Goal: Use online tool/utility: Utilize a website feature to perform a specific function

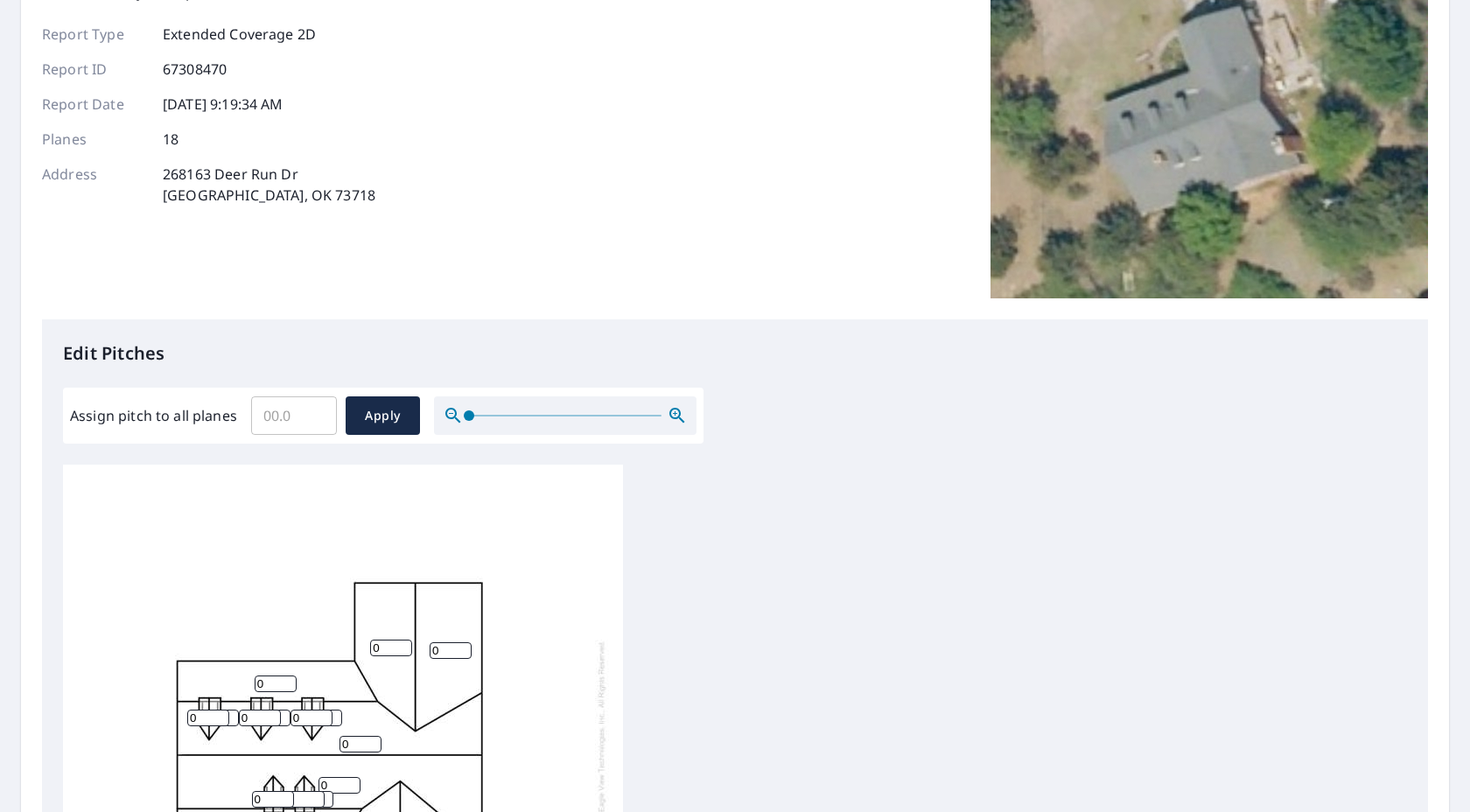
scroll to position [156, 0]
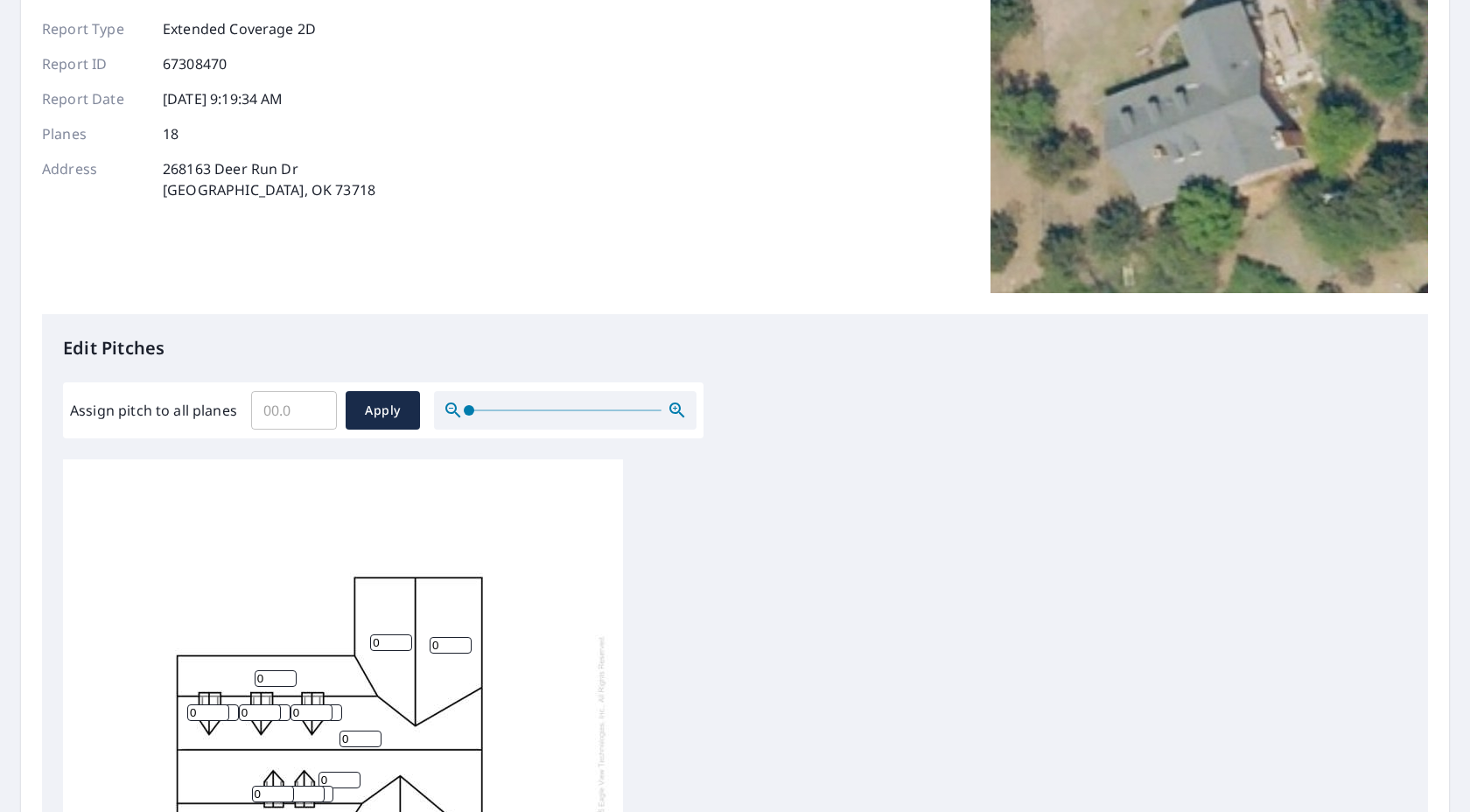
click at [299, 410] on input "Assign pitch to all planes" at bounding box center [294, 410] width 86 height 49
type input "7"
click at [371, 463] on div "0 0 0 0 0 0 0 0 0 0 0 0 0 0 0 0 0 0" at bounding box center [343, 734] width 560 height 549
drag, startPoint x: 307, startPoint y: 410, endPoint x: 214, endPoint y: 410, distance: 93.0
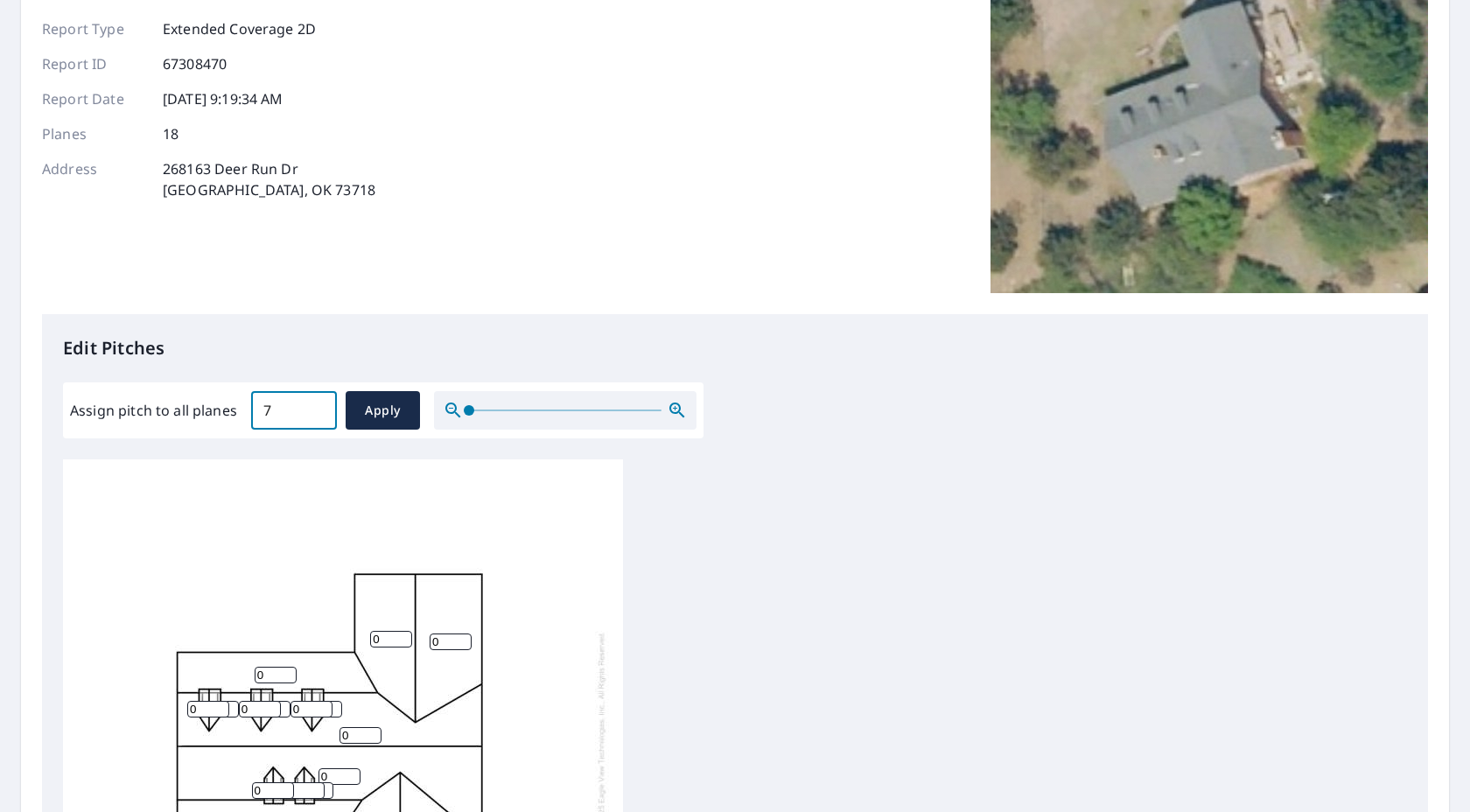
click at [214, 410] on div "Assign pitch to all planes 7 ​ Apply" at bounding box center [383, 410] width 626 height 38
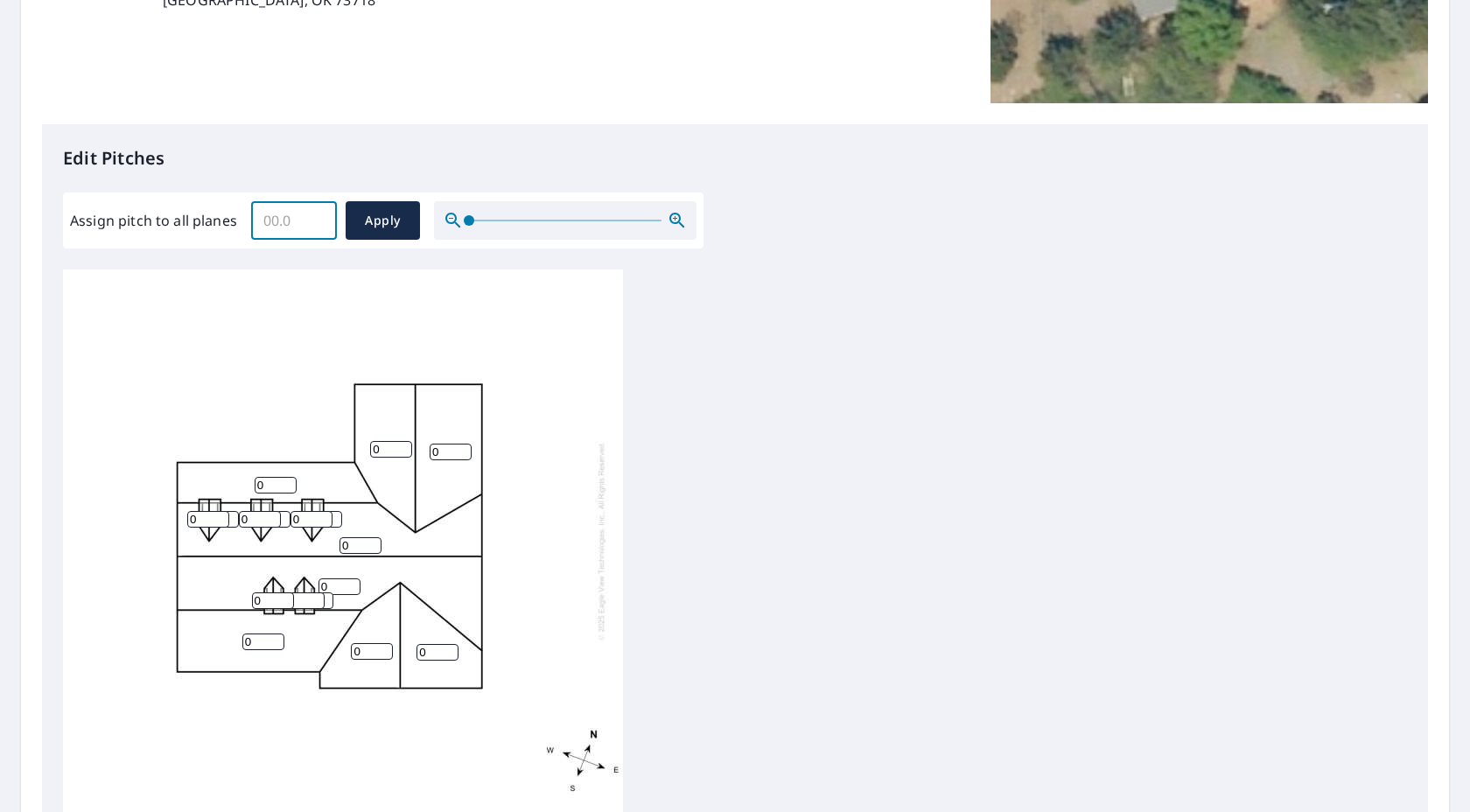
scroll to position [348, 0]
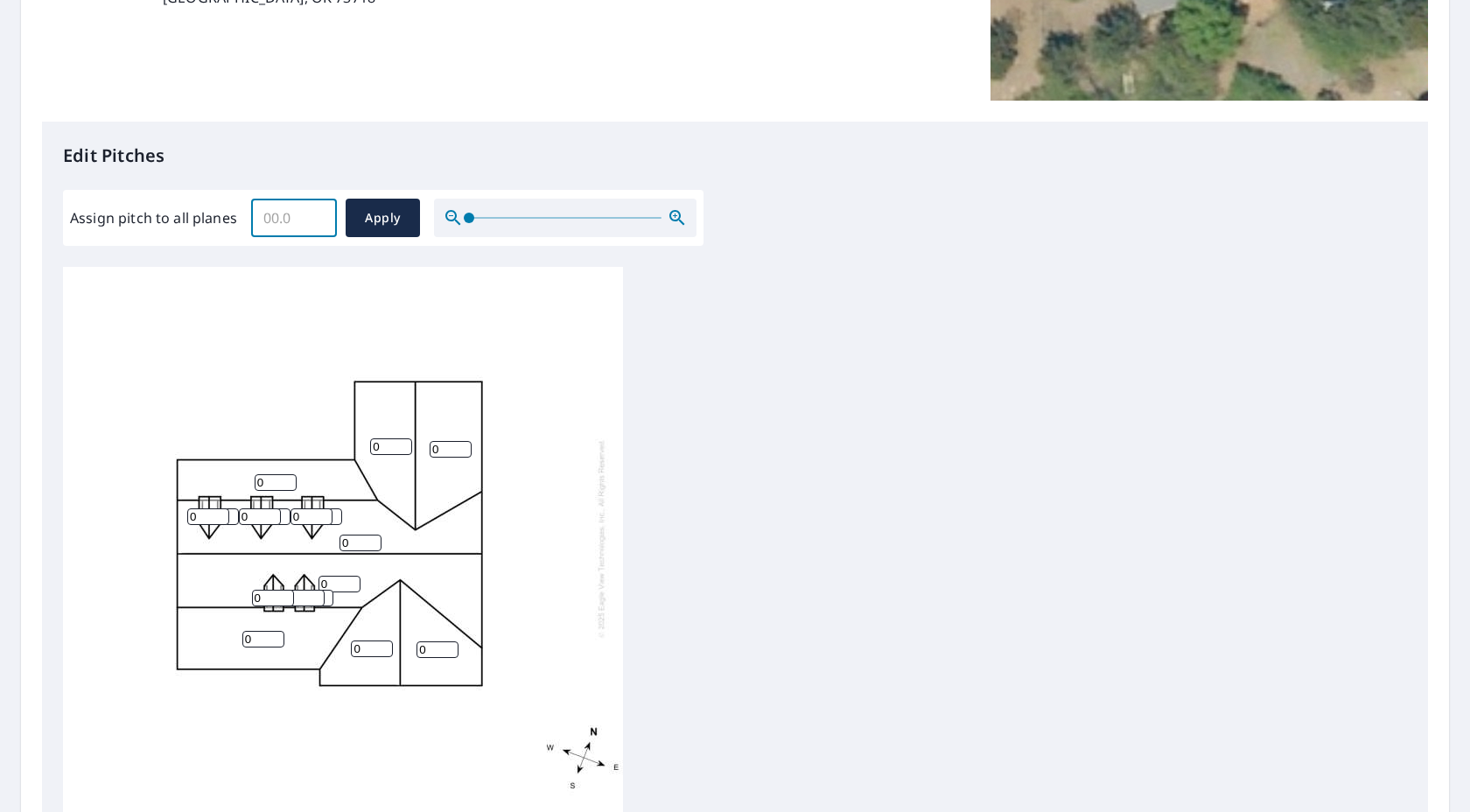
click at [388, 440] on input "0" at bounding box center [391, 446] width 42 height 17
type input "7"
click at [439, 453] on input "0" at bounding box center [450, 449] width 42 height 17
type input "7"
click at [363, 535] on input "0" at bounding box center [361, 543] width 42 height 17
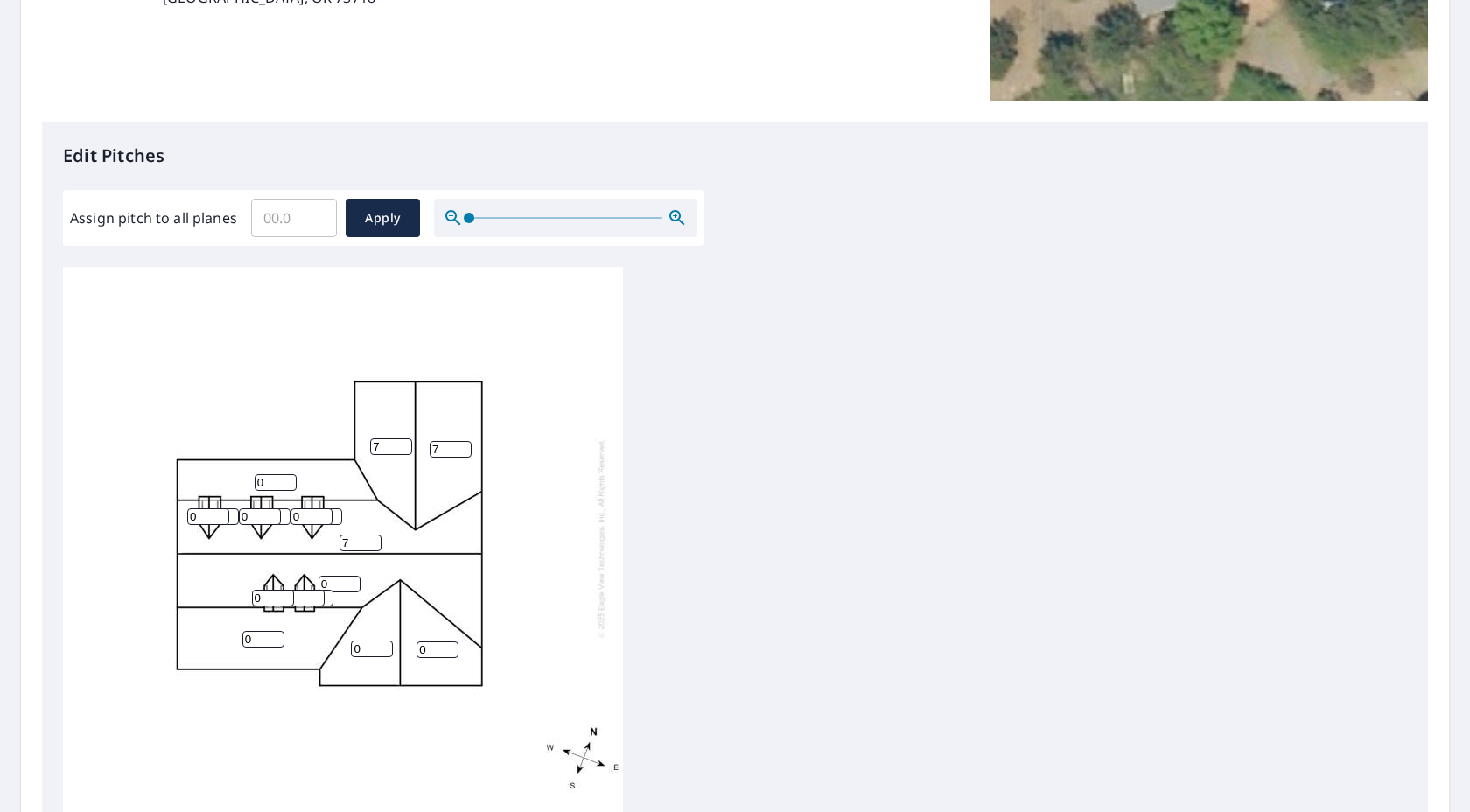
type input "7"
click at [427, 645] on input "0" at bounding box center [438, 649] width 42 height 17
type input "7"
type input "1"
click at [268, 635] on input "1" at bounding box center [263, 639] width 42 height 17
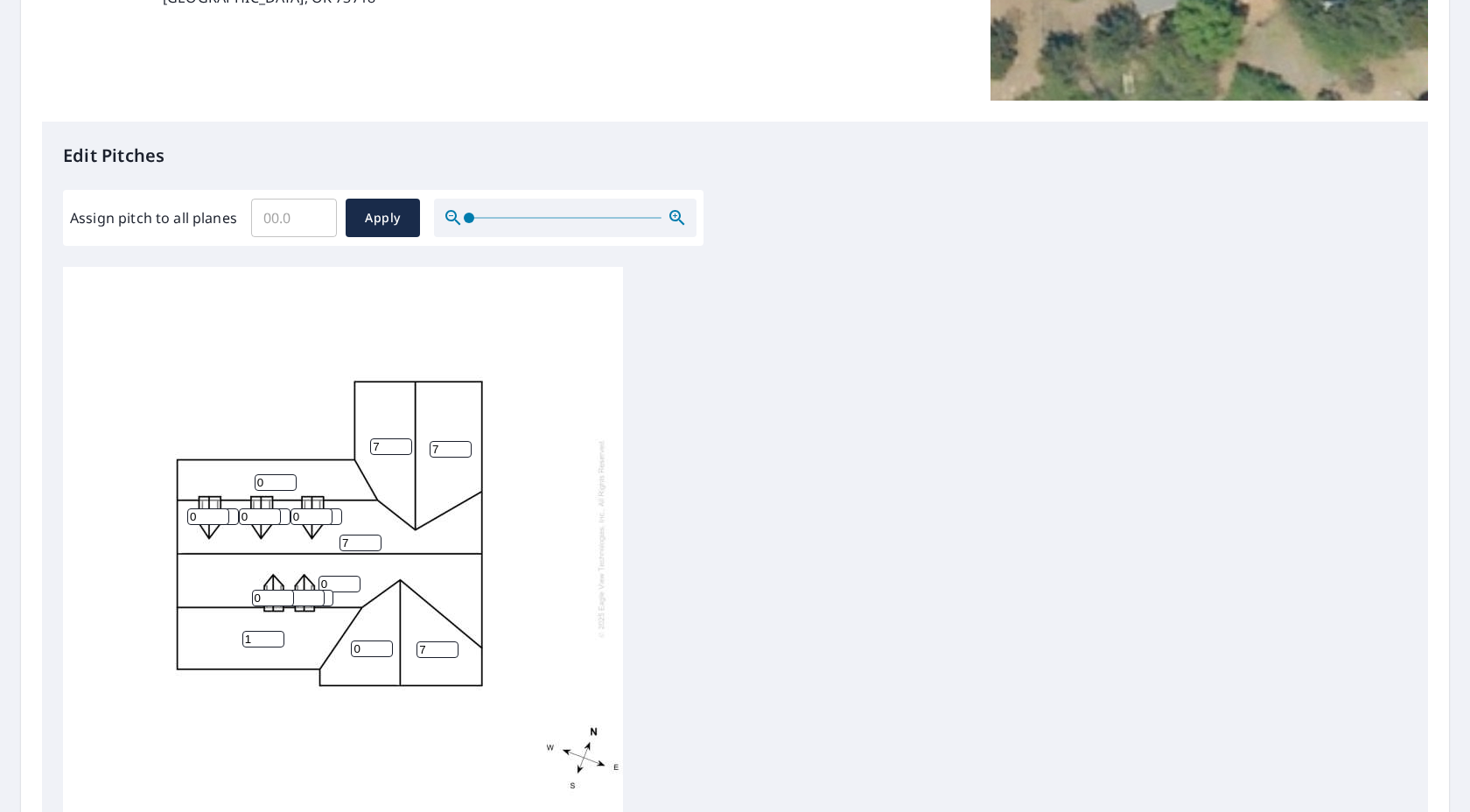
click at [259, 637] on input "1" at bounding box center [263, 639] width 42 height 17
type input "7"
click at [328, 579] on input "0" at bounding box center [339, 584] width 42 height 17
type input "7"
click at [274, 481] on input "0" at bounding box center [276, 482] width 42 height 17
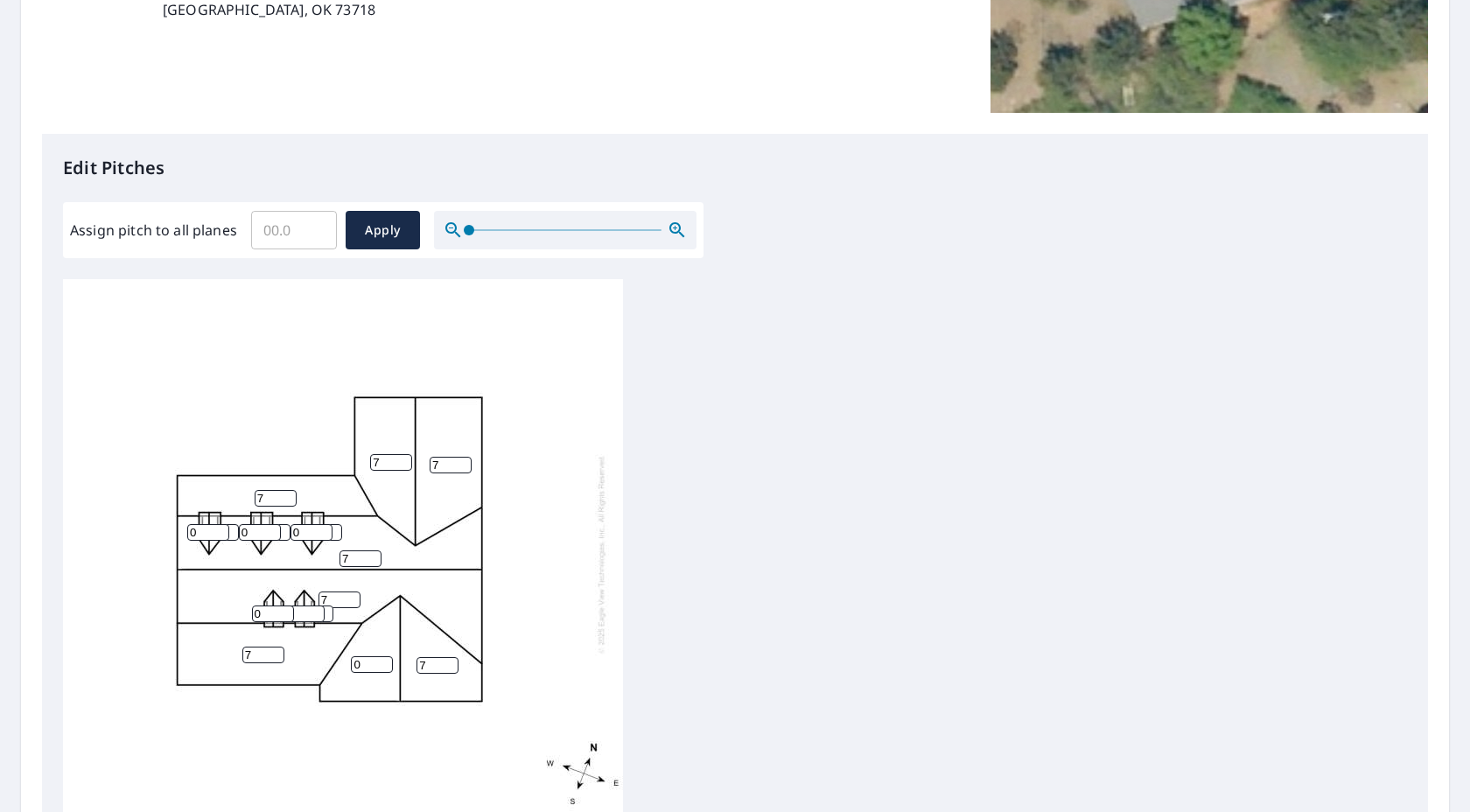
scroll to position [393, 0]
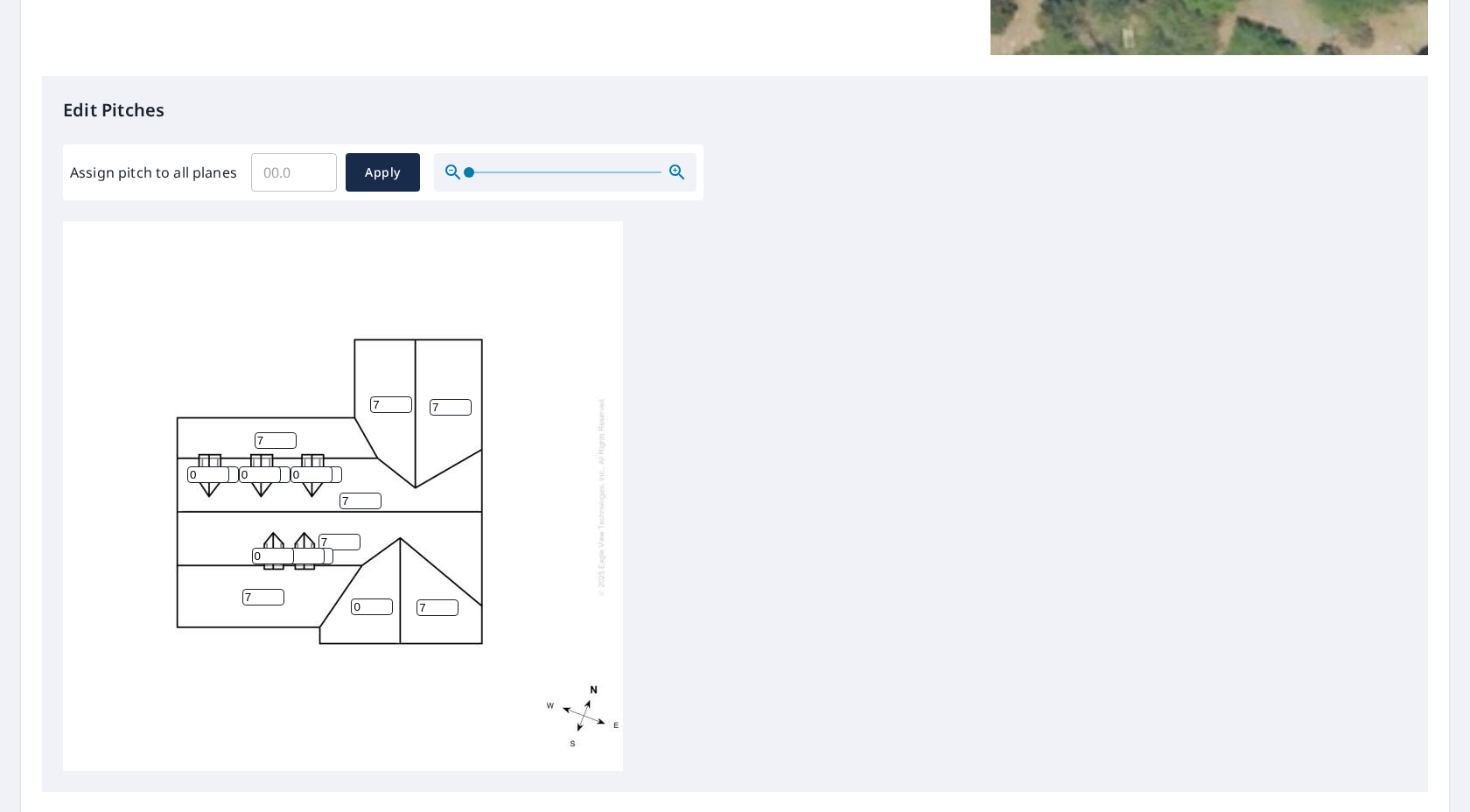
type input "7"
click at [211, 478] on input "0" at bounding box center [208, 474] width 42 height 17
type input "7"
click at [282, 169] on input "Assign pitch to all planes" at bounding box center [294, 172] width 86 height 49
type input "7"
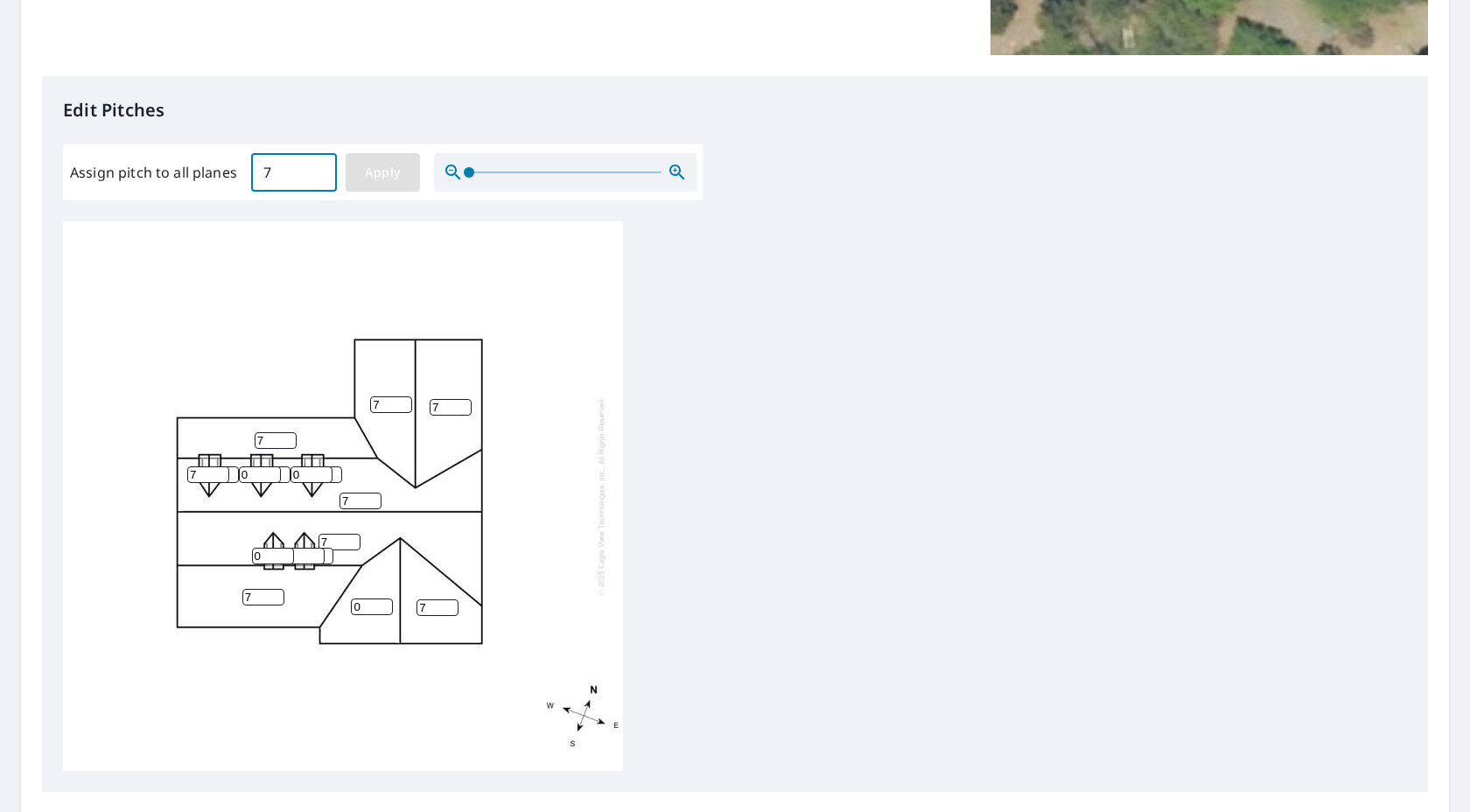
click at [362, 176] on span "Apply" at bounding box center [383, 173] width 47 height 21
type input "7"
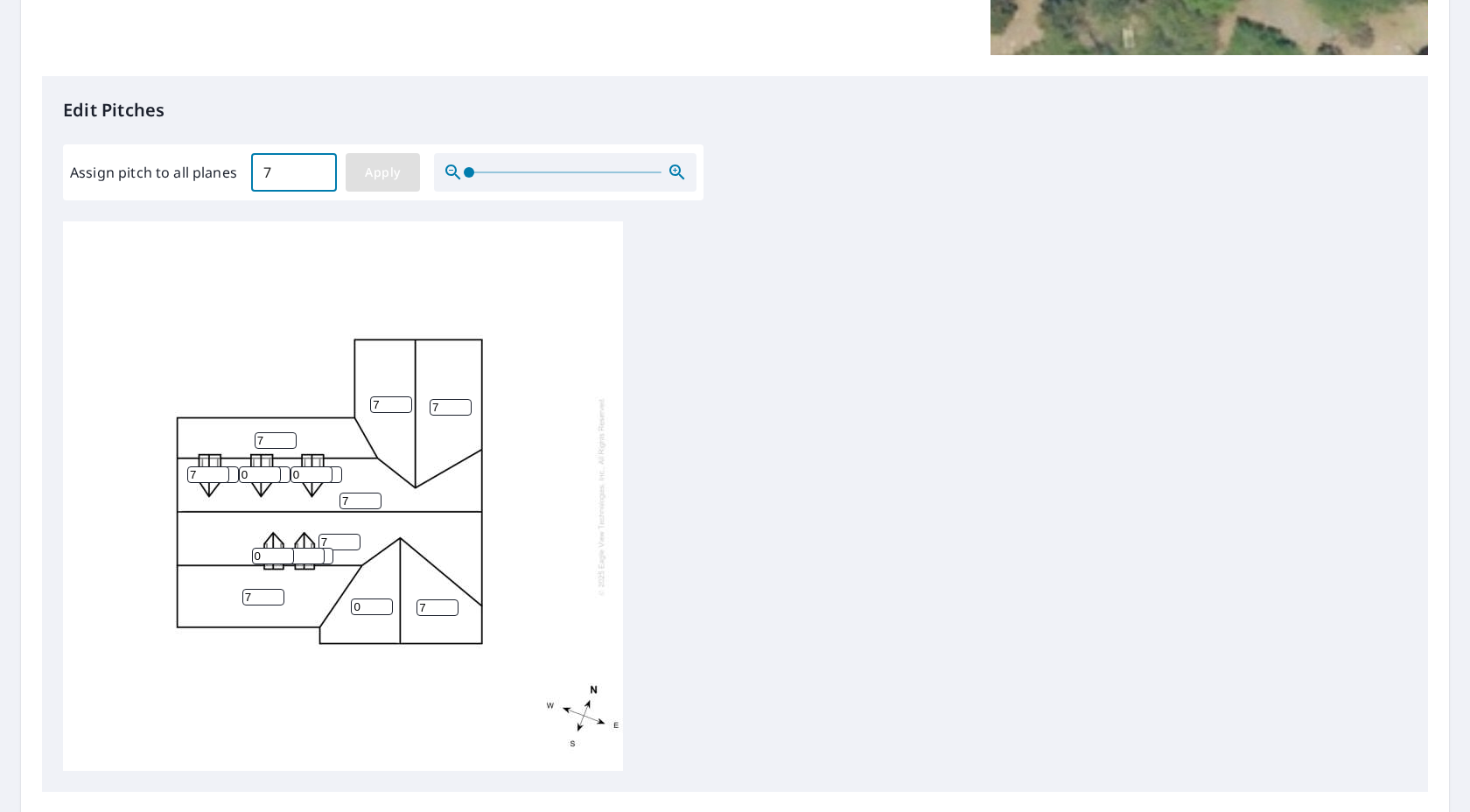
type input "7"
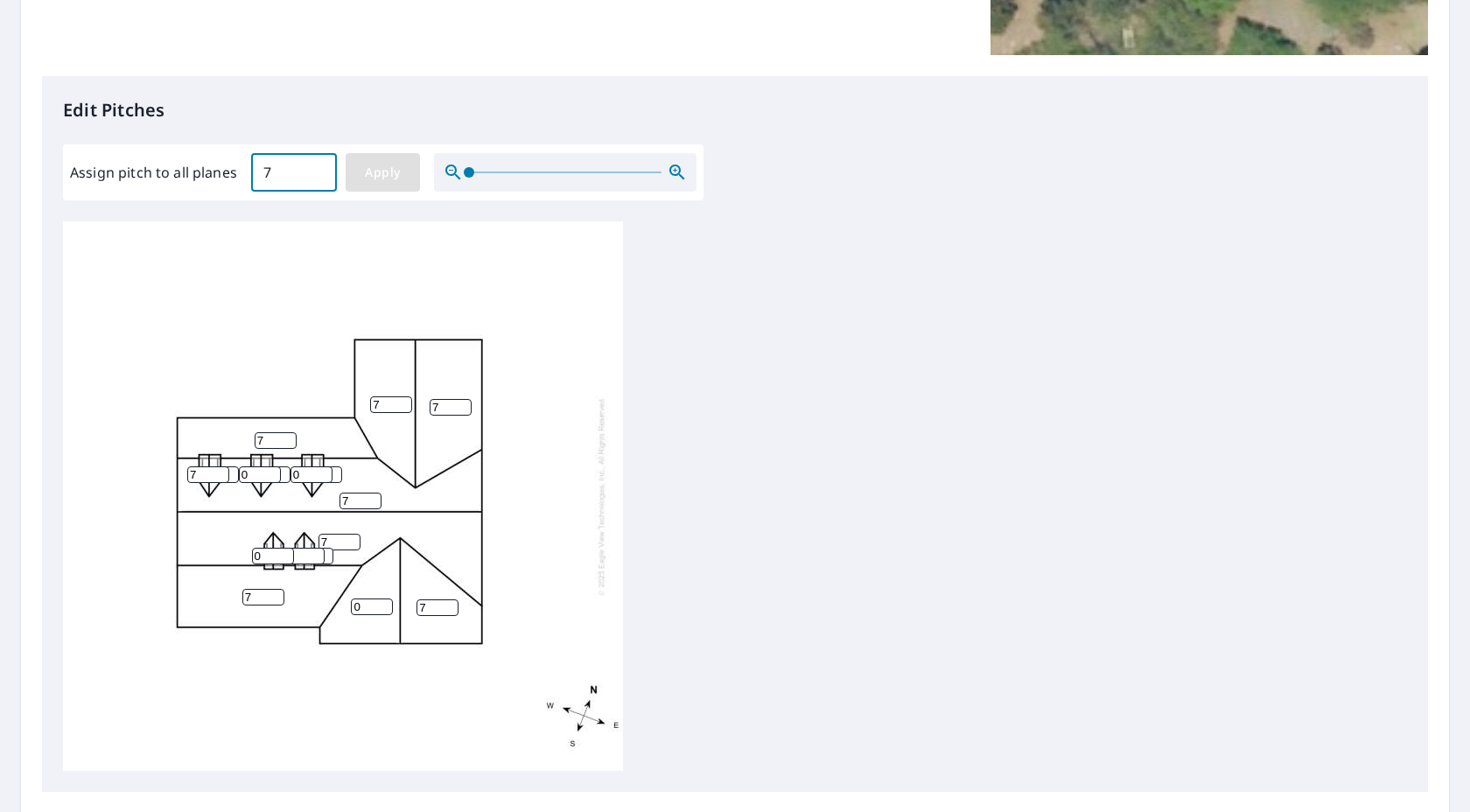
type input "7"
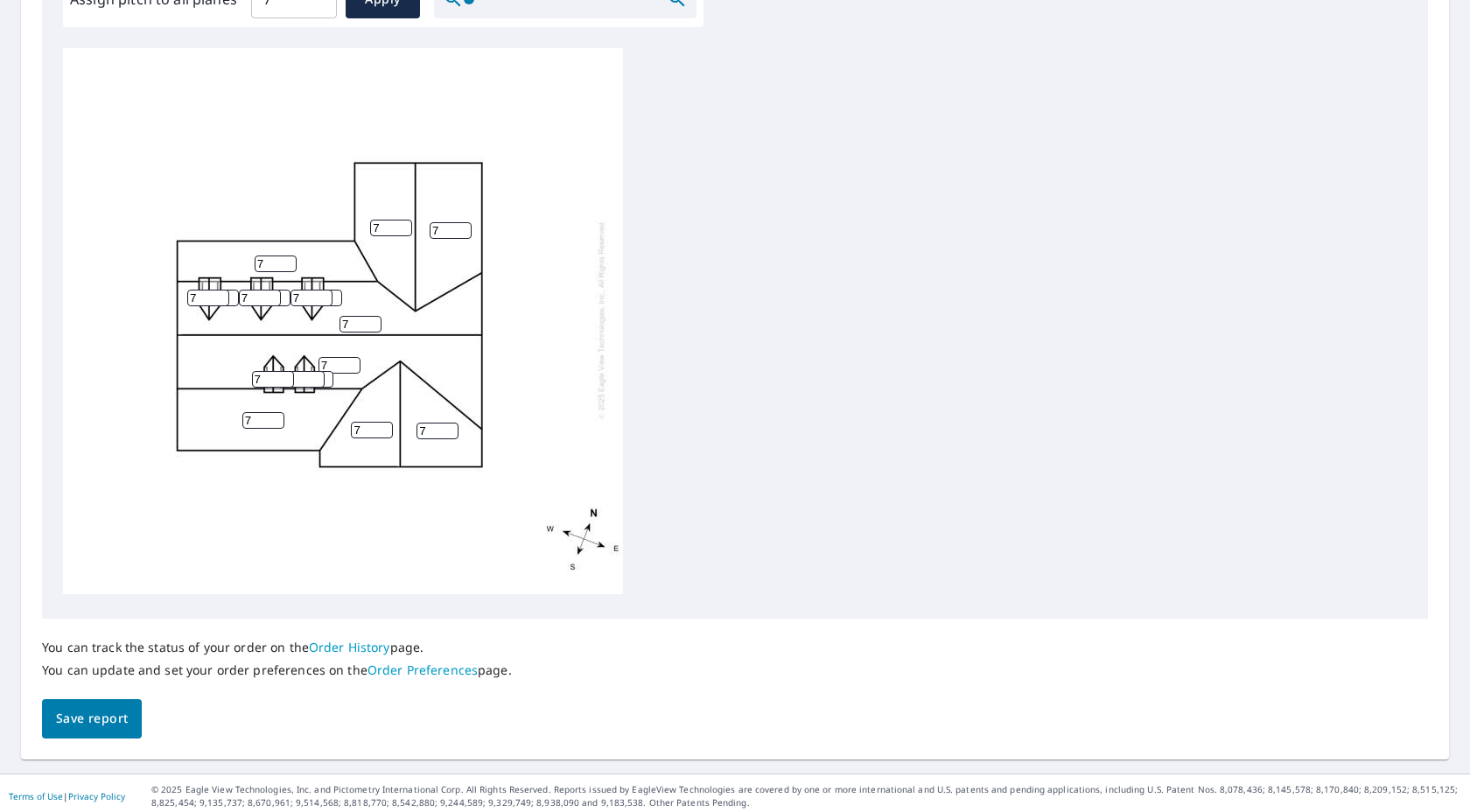
scroll to position [572, 0]
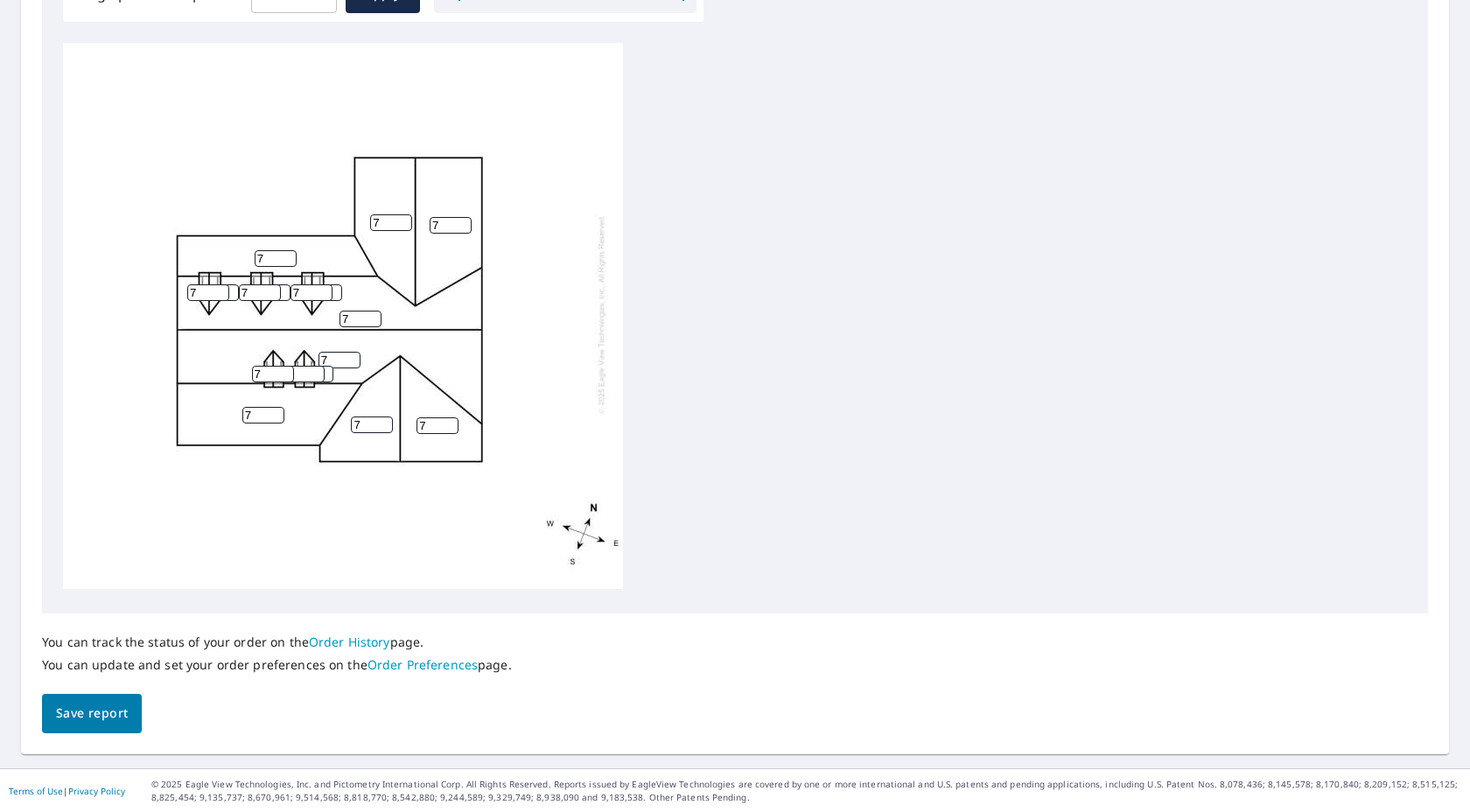
click at [129, 701] on button "Save report" at bounding box center [92, 714] width 100 height 39
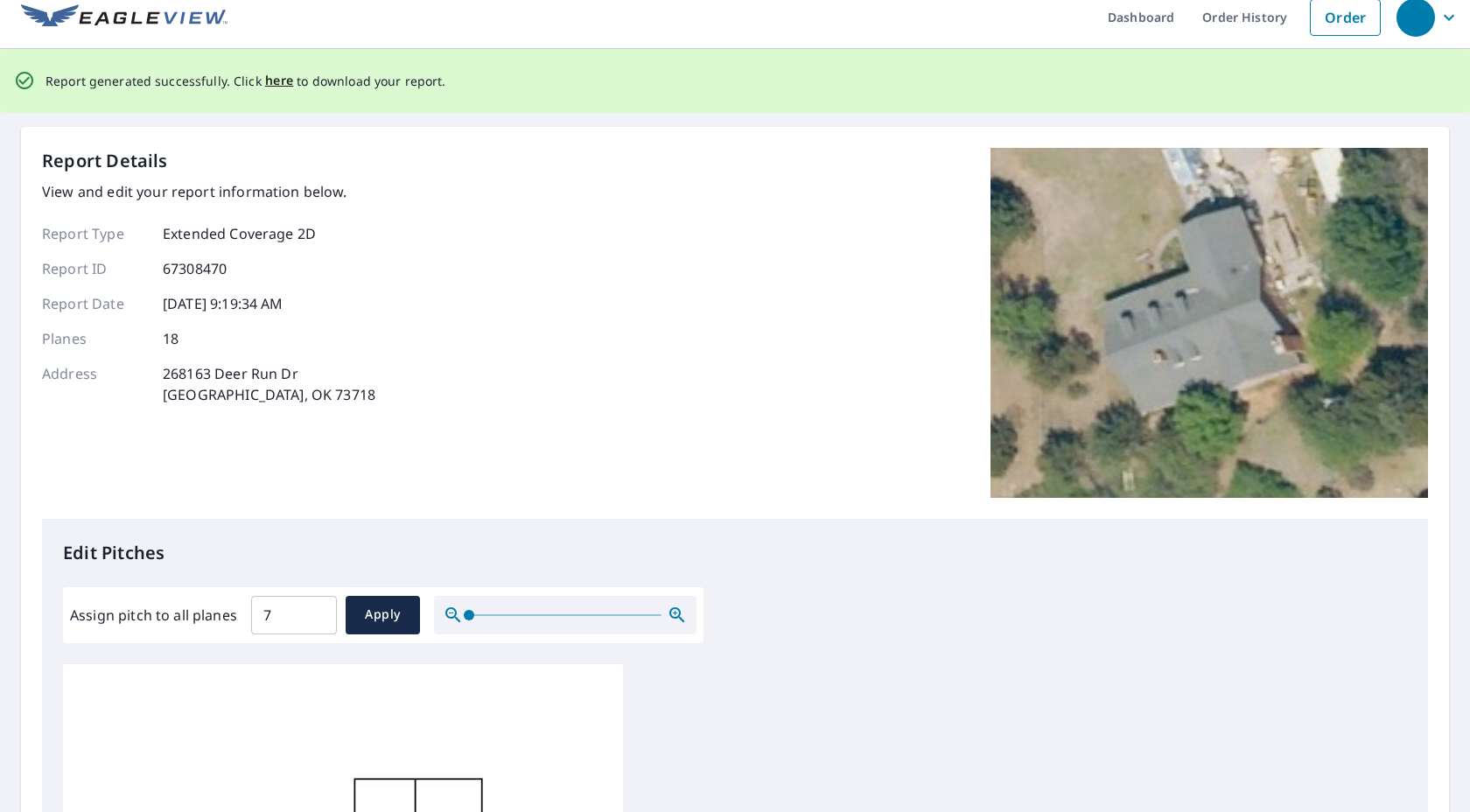
scroll to position [0, 0]
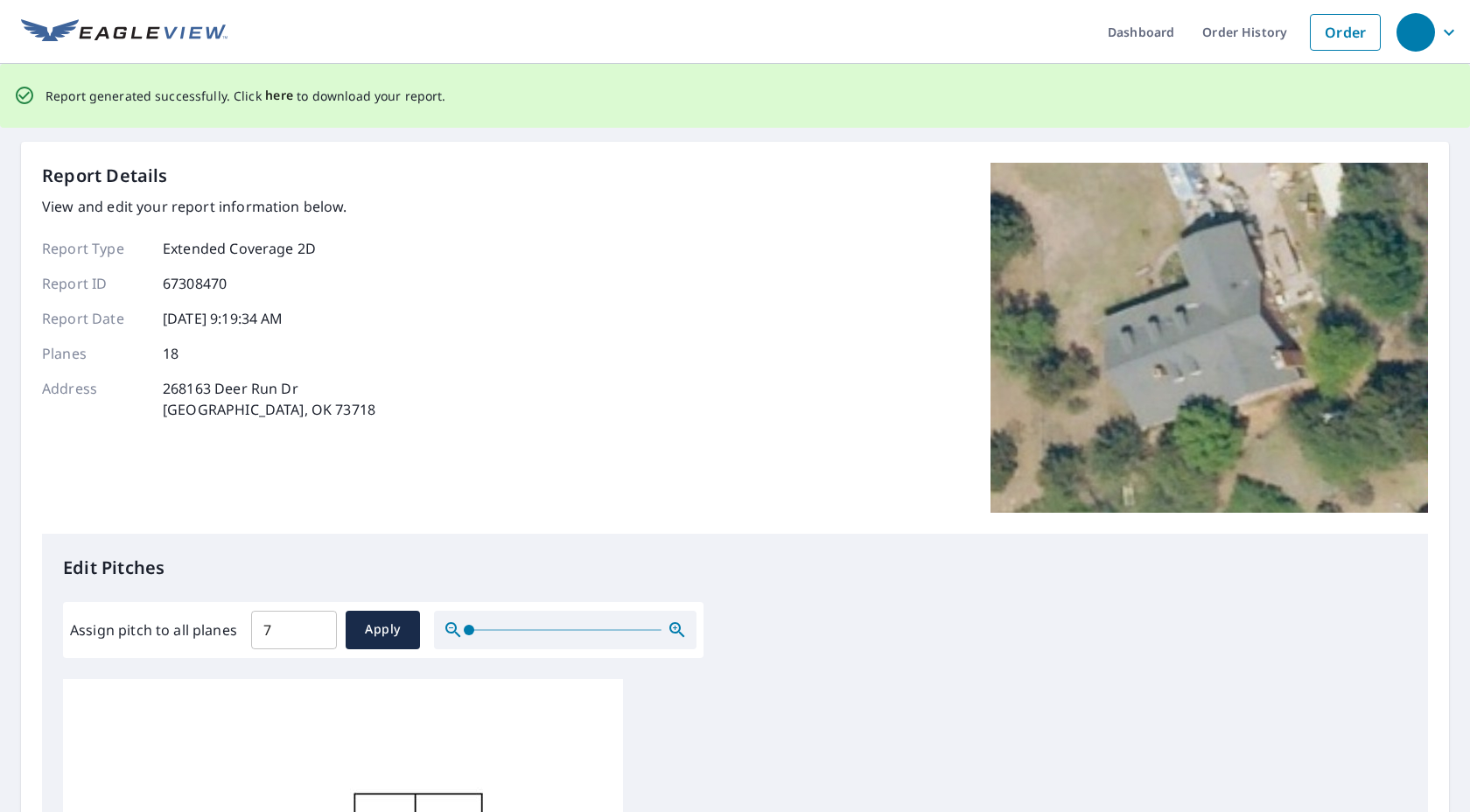
click at [271, 95] on span "here" at bounding box center [279, 96] width 29 height 21
